Goal: Information Seeking & Learning: Understand process/instructions

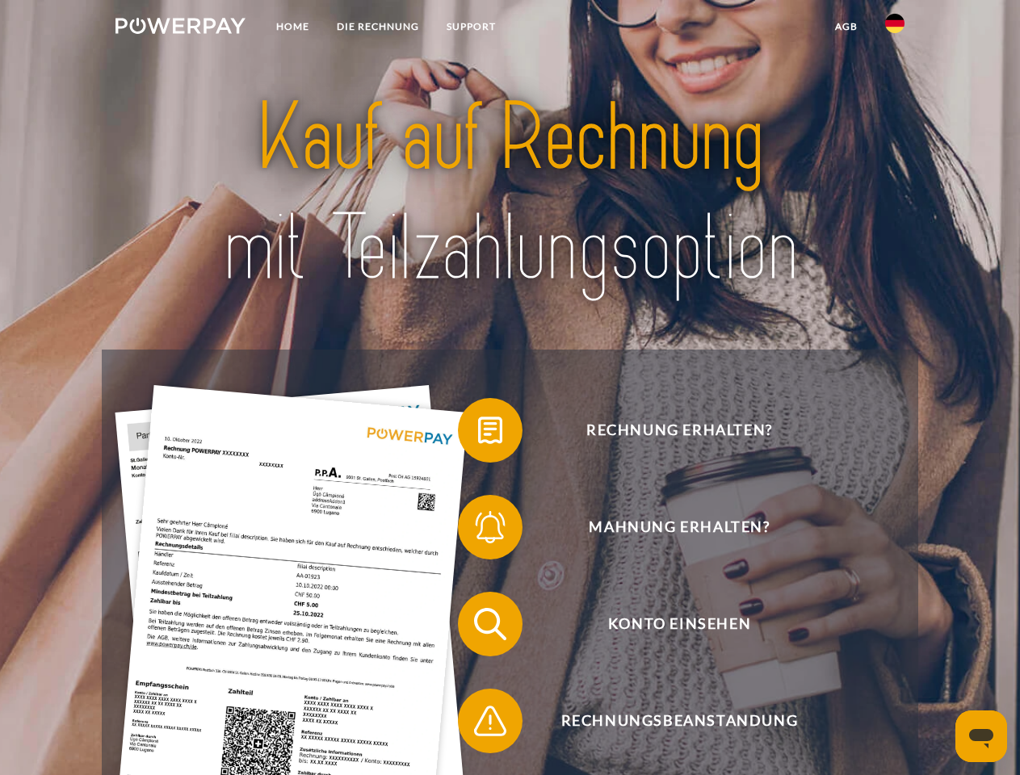
click at [180, 28] on img at bounding box center [180, 26] width 130 height 16
click at [895, 28] on img at bounding box center [894, 23] width 19 height 19
click at [846, 27] on link "agb" at bounding box center [846, 26] width 50 height 29
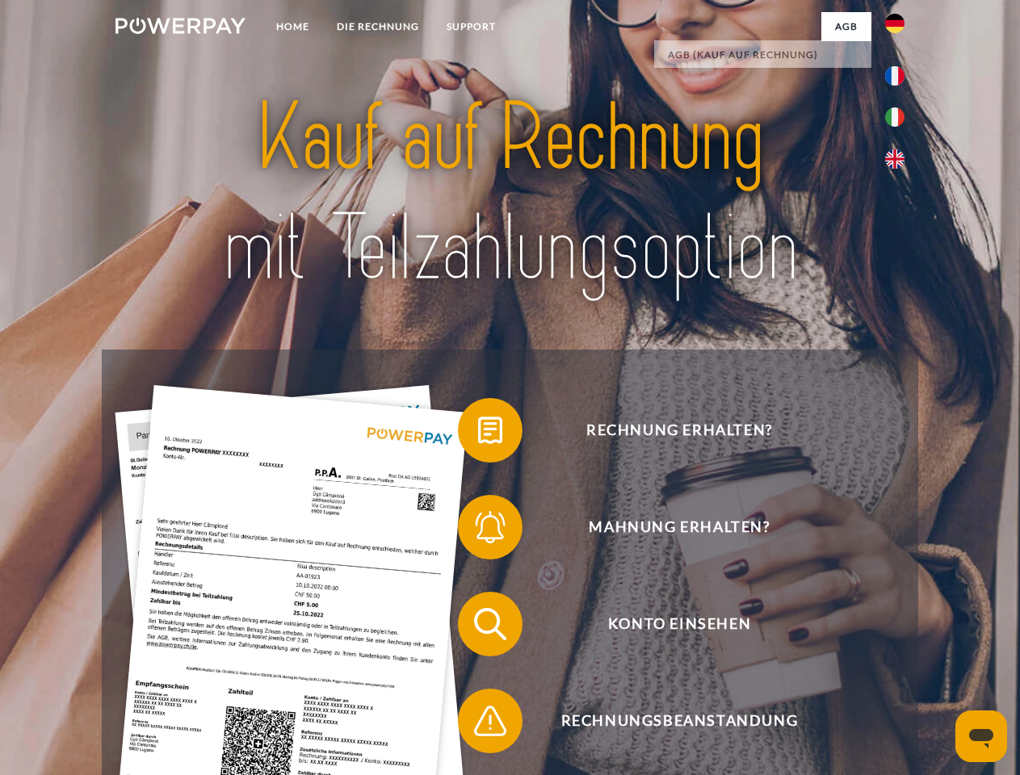
click at [478, 434] on span at bounding box center [466, 430] width 81 height 81
click at [478, 531] on span at bounding box center [466, 527] width 81 height 81
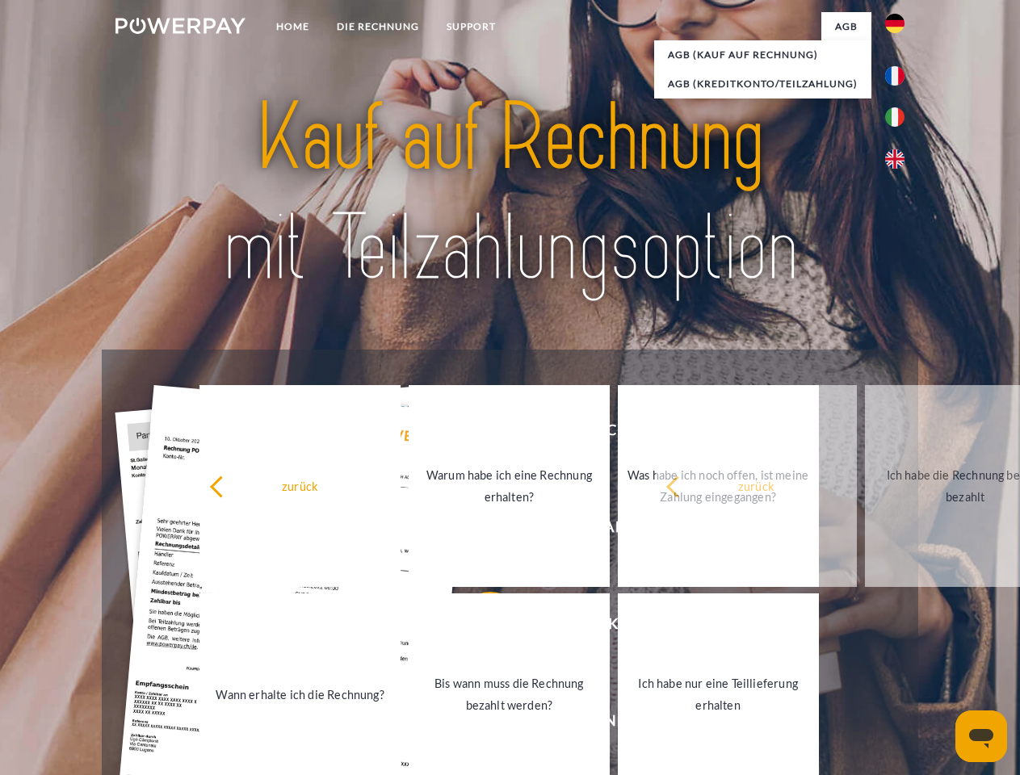
click at [478, 627] on link "Bis wann muss die Rechnung bezahlt werden?" at bounding box center [509, 695] width 201 height 202
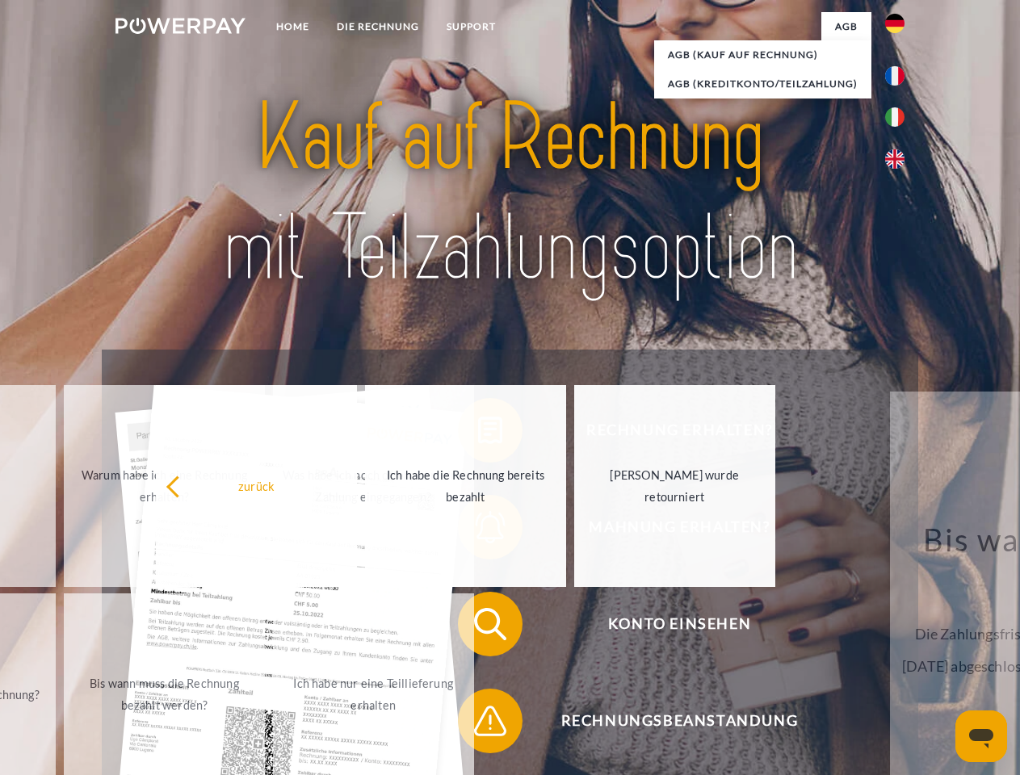
click at [478, 724] on span at bounding box center [466, 721] width 81 height 81
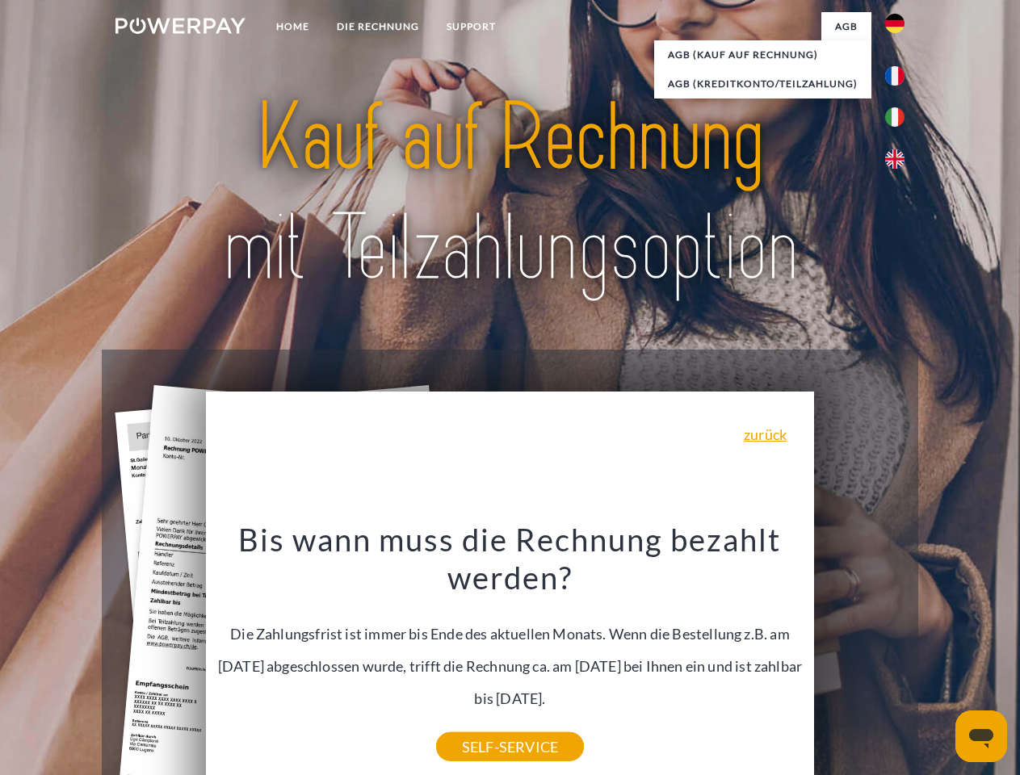
click at [981, 736] on icon "Messaging-Fenster öffnen" at bounding box center [981, 738] width 24 height 19
